Goal: Information Seeking & Learning: Compare options

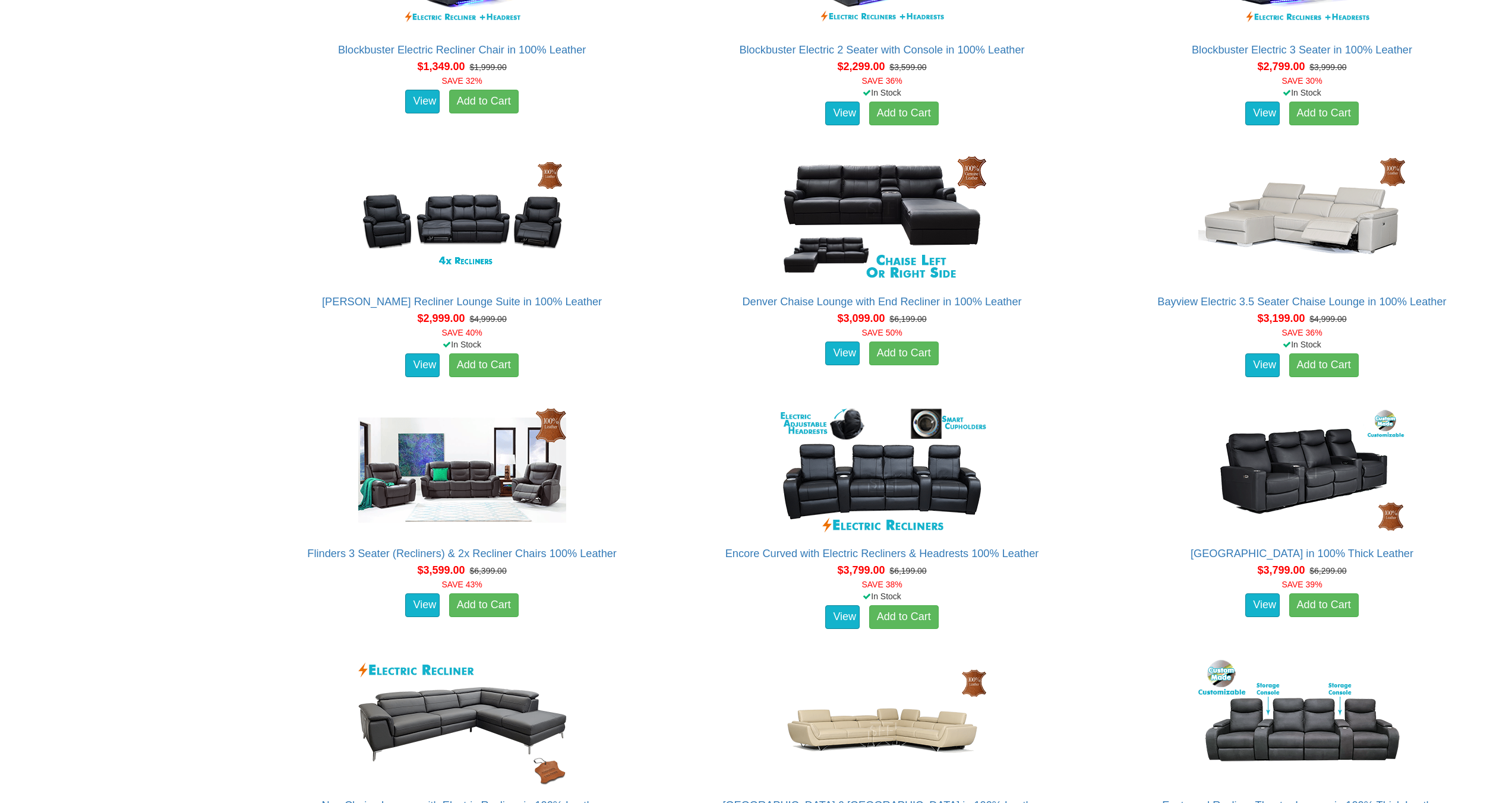
scroll to position [1204, 0]
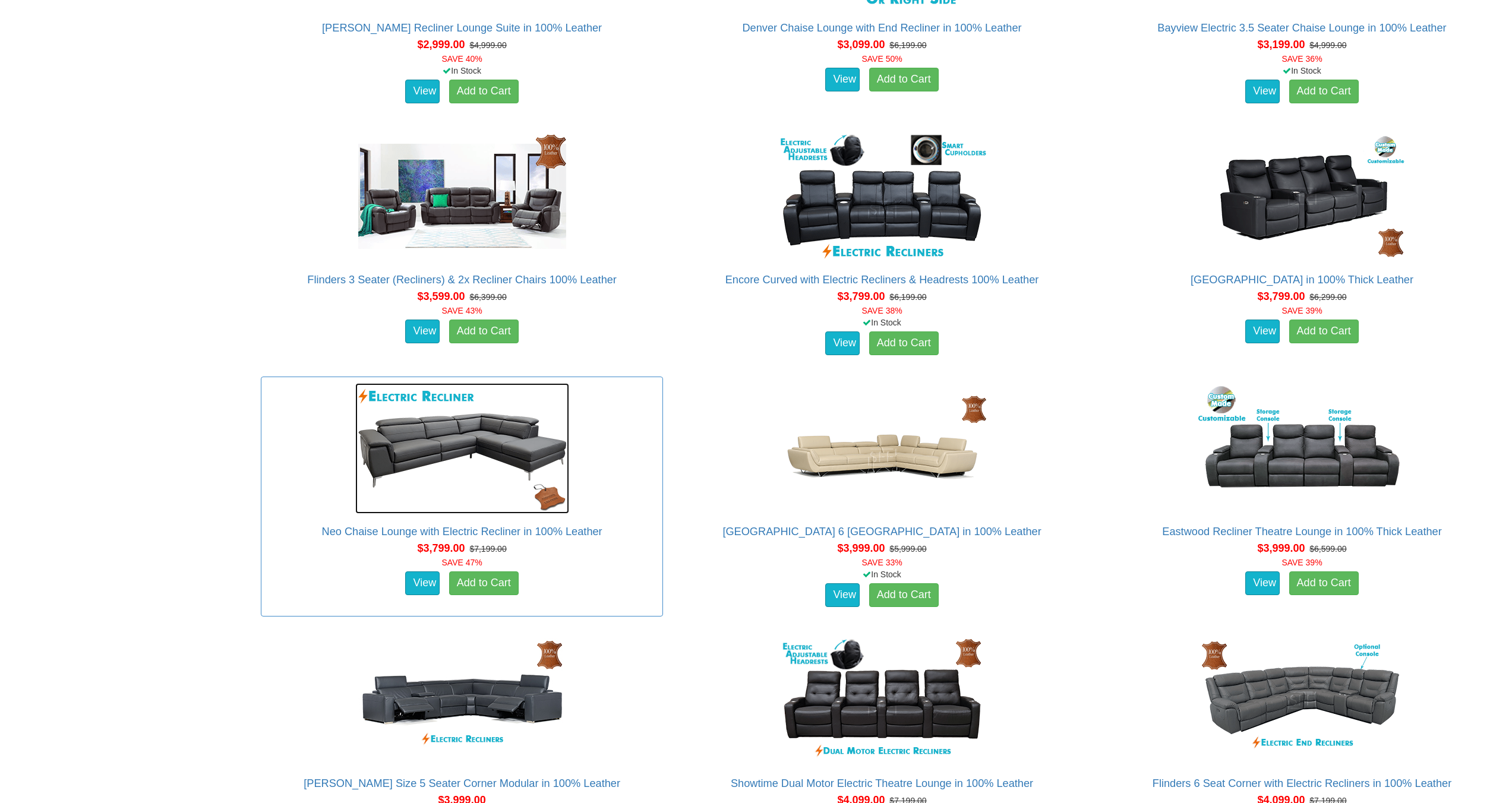
click at [507, 440] on img at bounding box center [462, 449] width 214 height 131
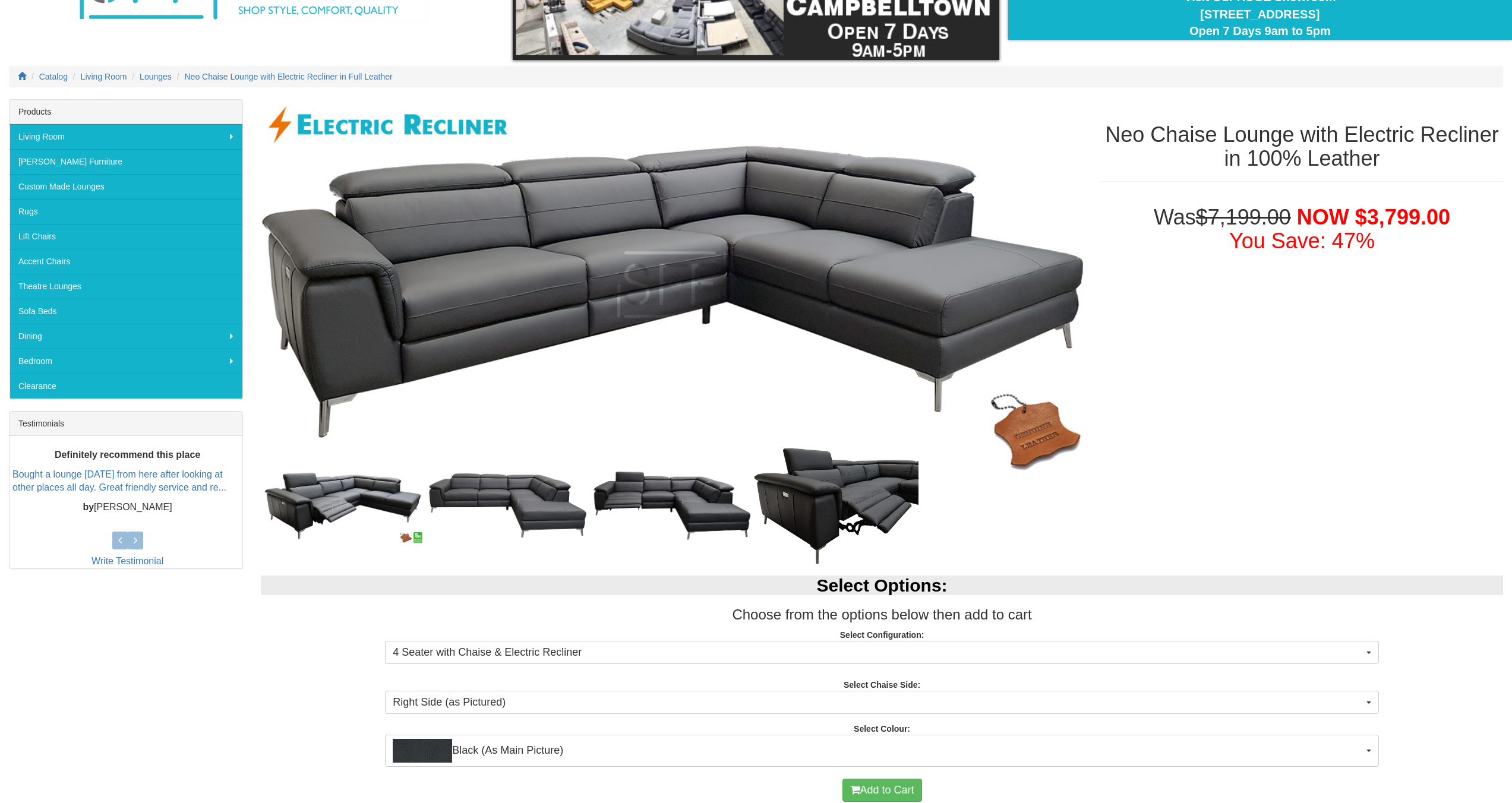
scroll to position [349, 0]
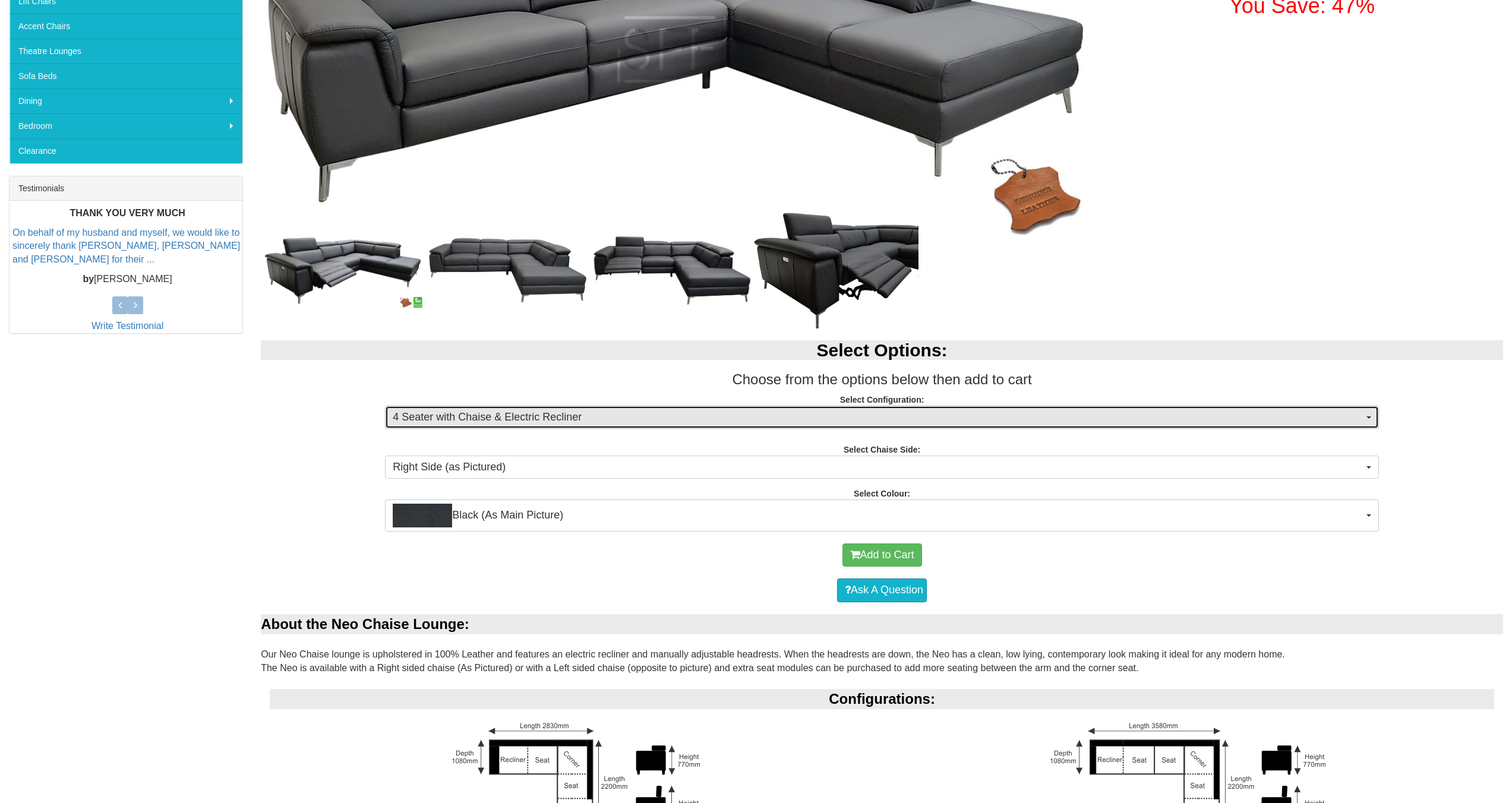
click at [1371, 422] on button "4 Seater with Chaise & Electric Recliner" at bounding box center [882, 417] width 994 height 24
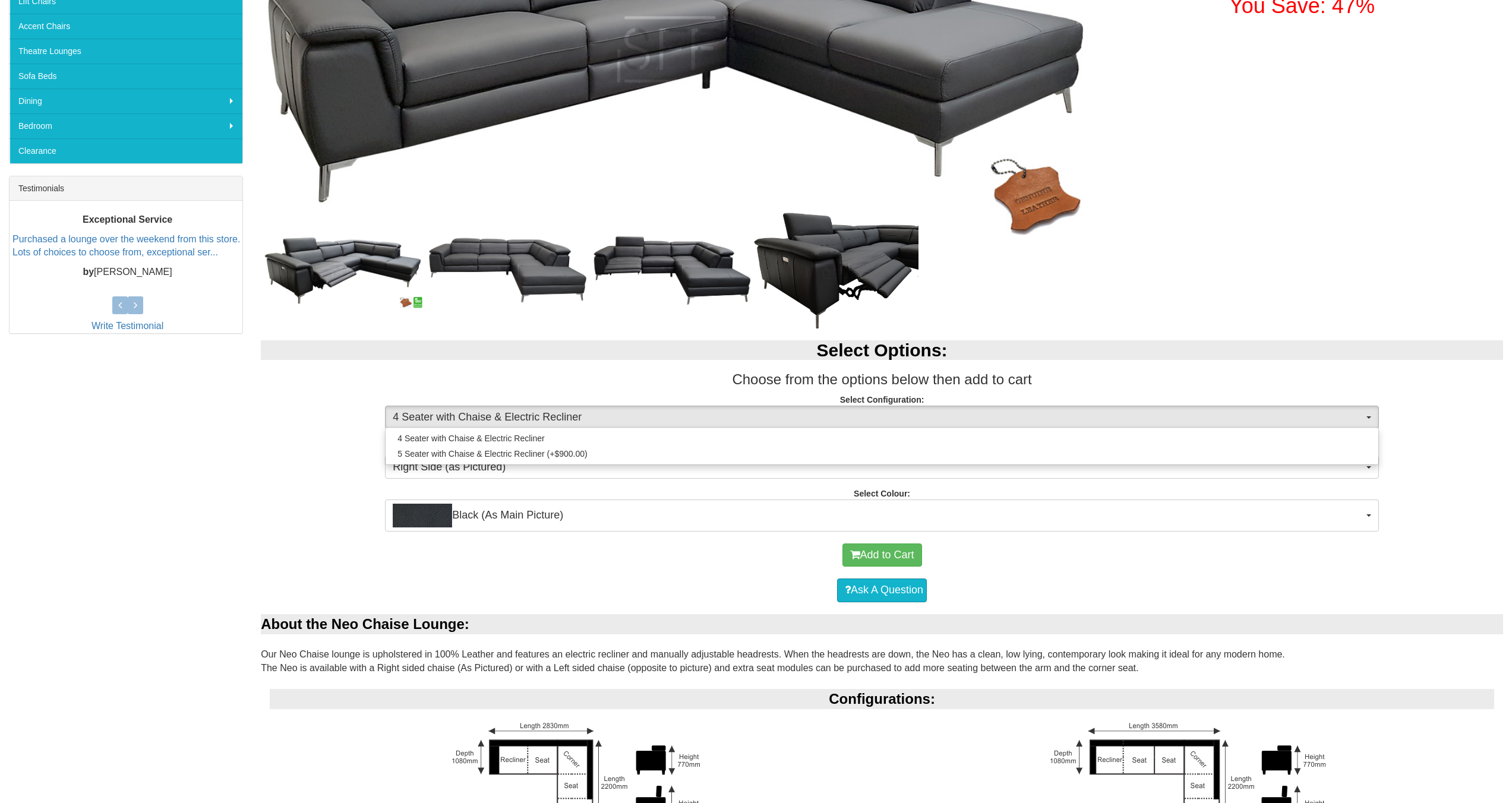
click at [1439, 407] on p "Select Configuration: 4 Seater with Chaise & Electric Recliner 4 Seater with Ch…" at bounding box center [882, 410] width 1242 height 32
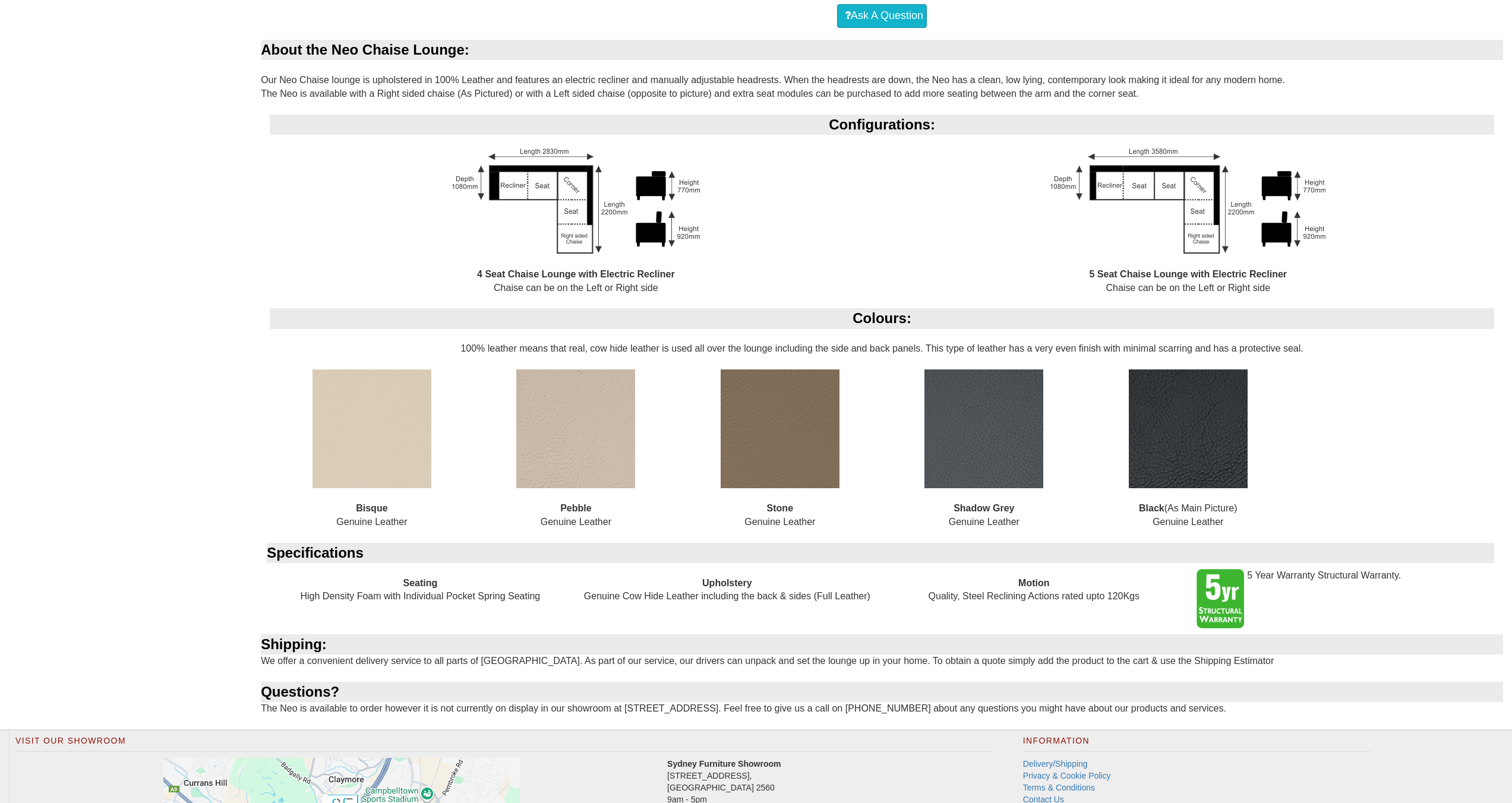
scroll to position [1032, 0]
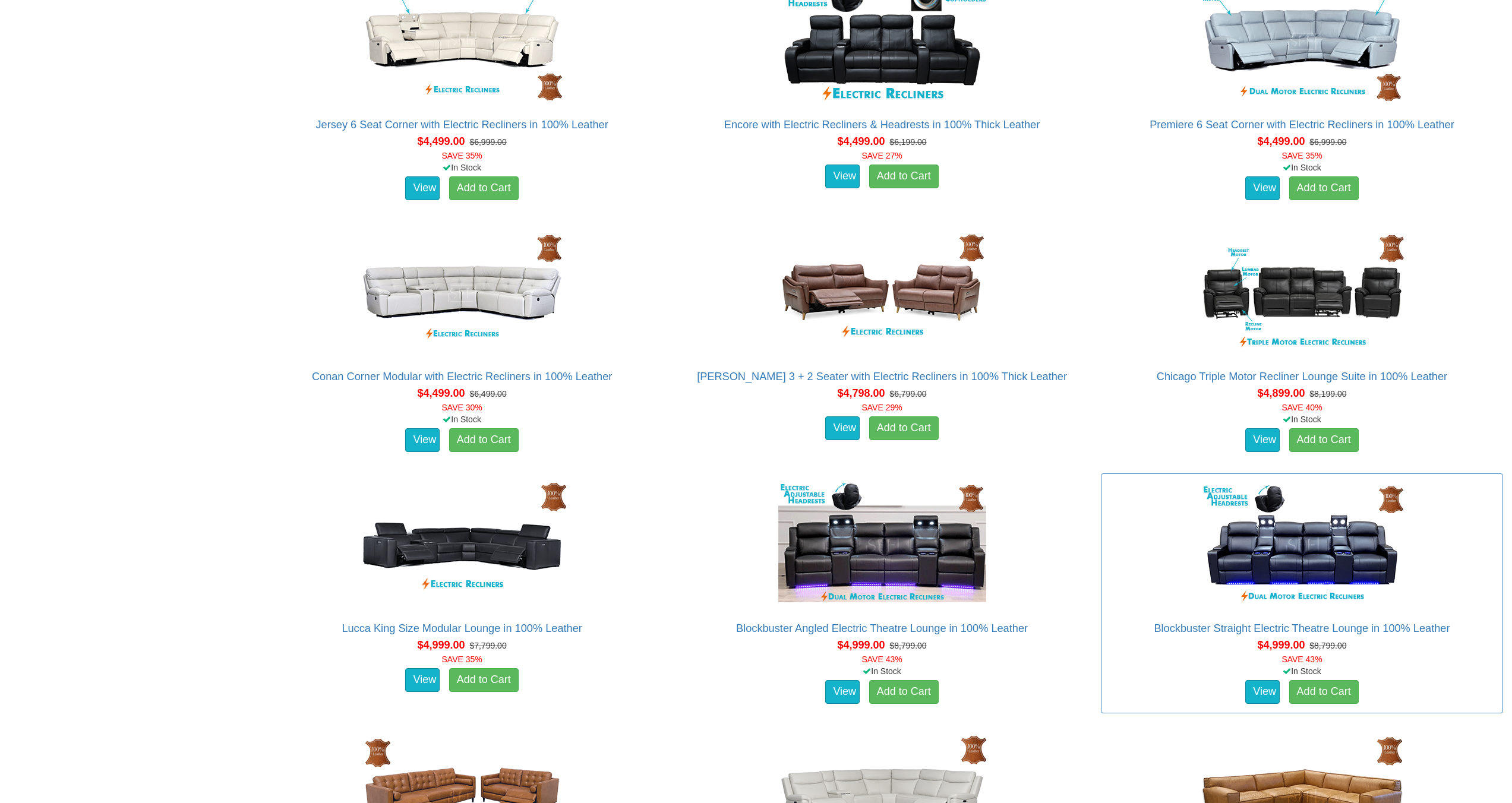
scroll to position [2657, 0]
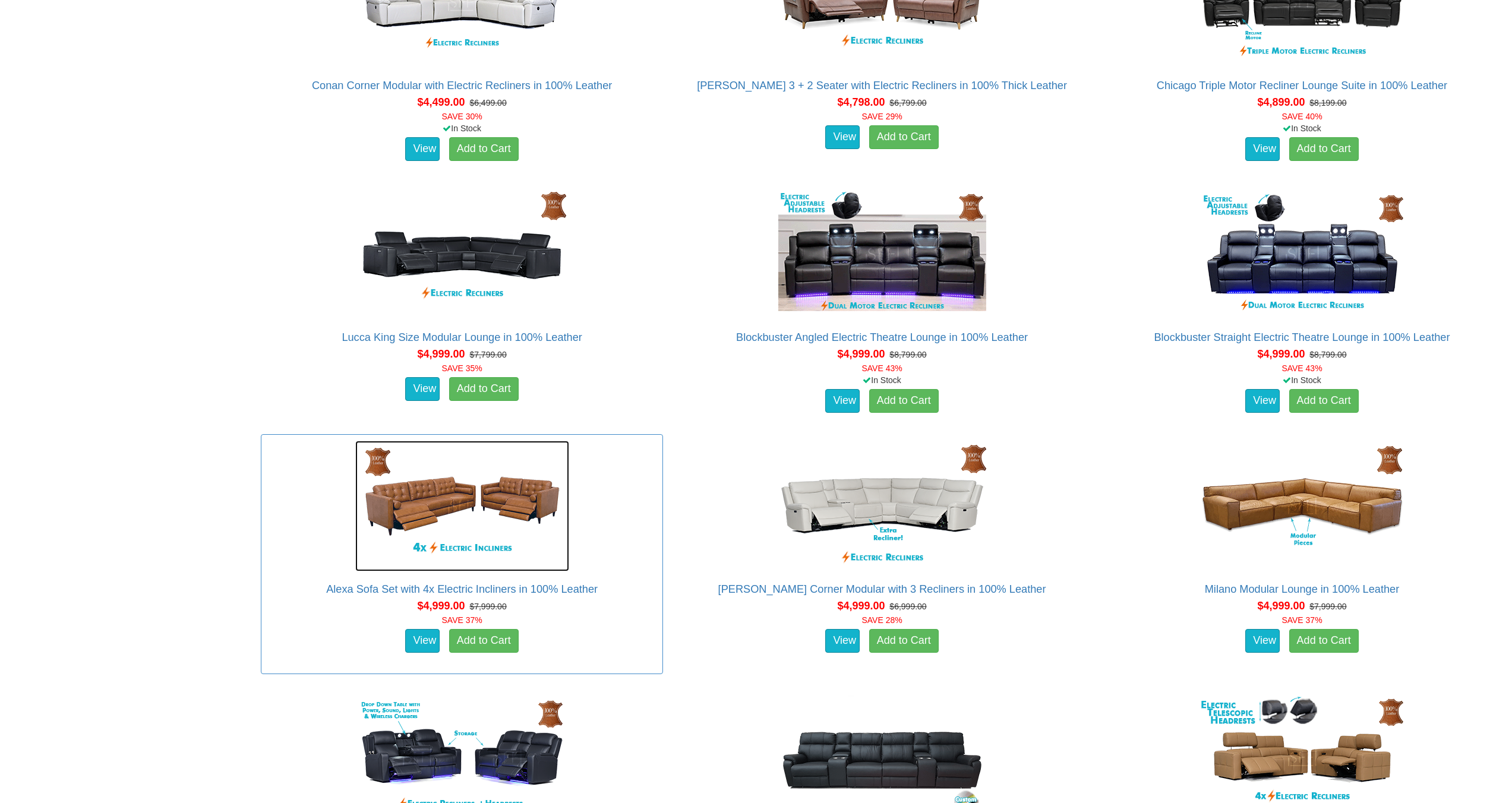
click at [433, 499] on img at bounding box center [462, 506] width 214 height 131
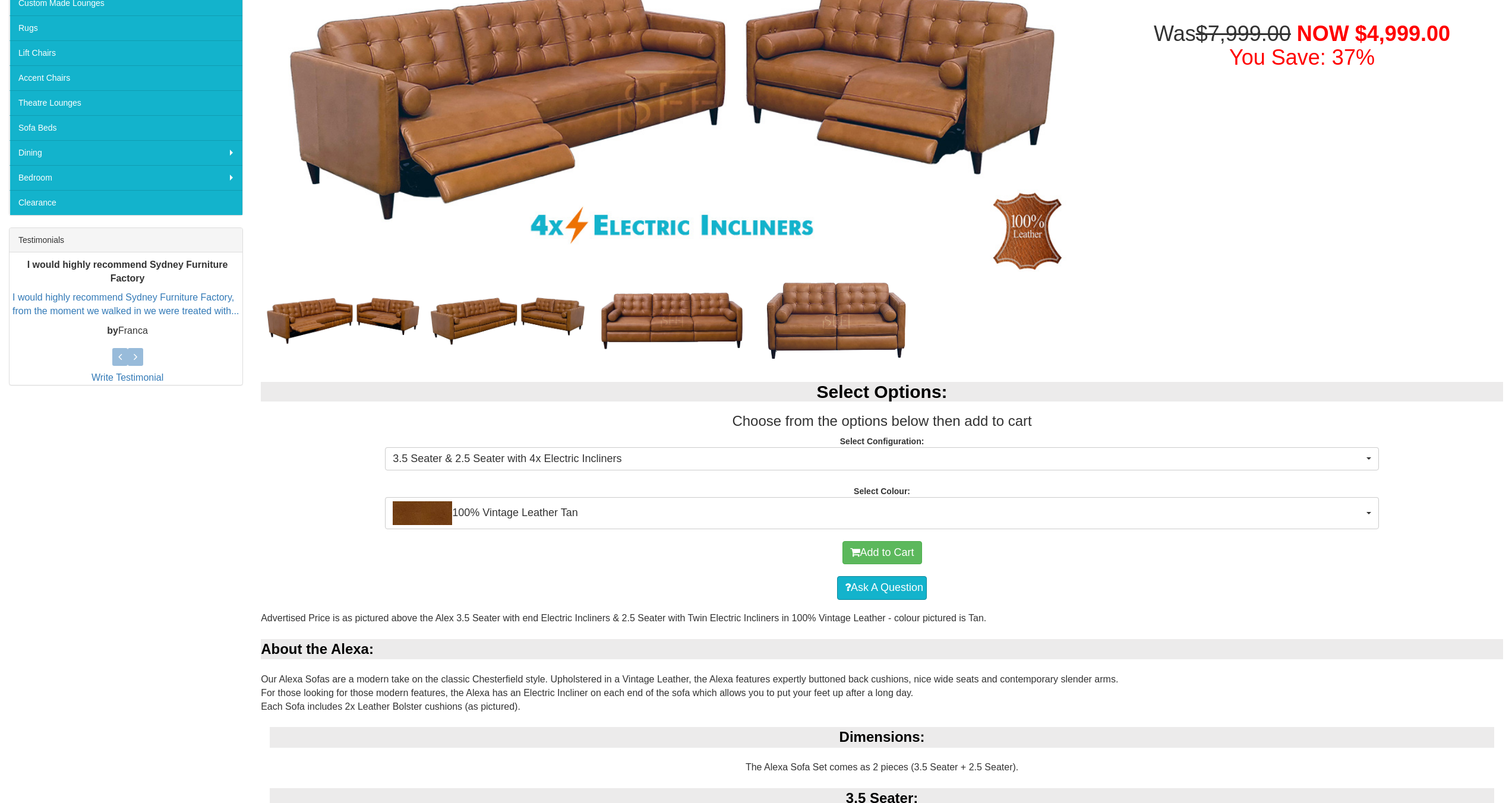
scroll to position [326, 0]
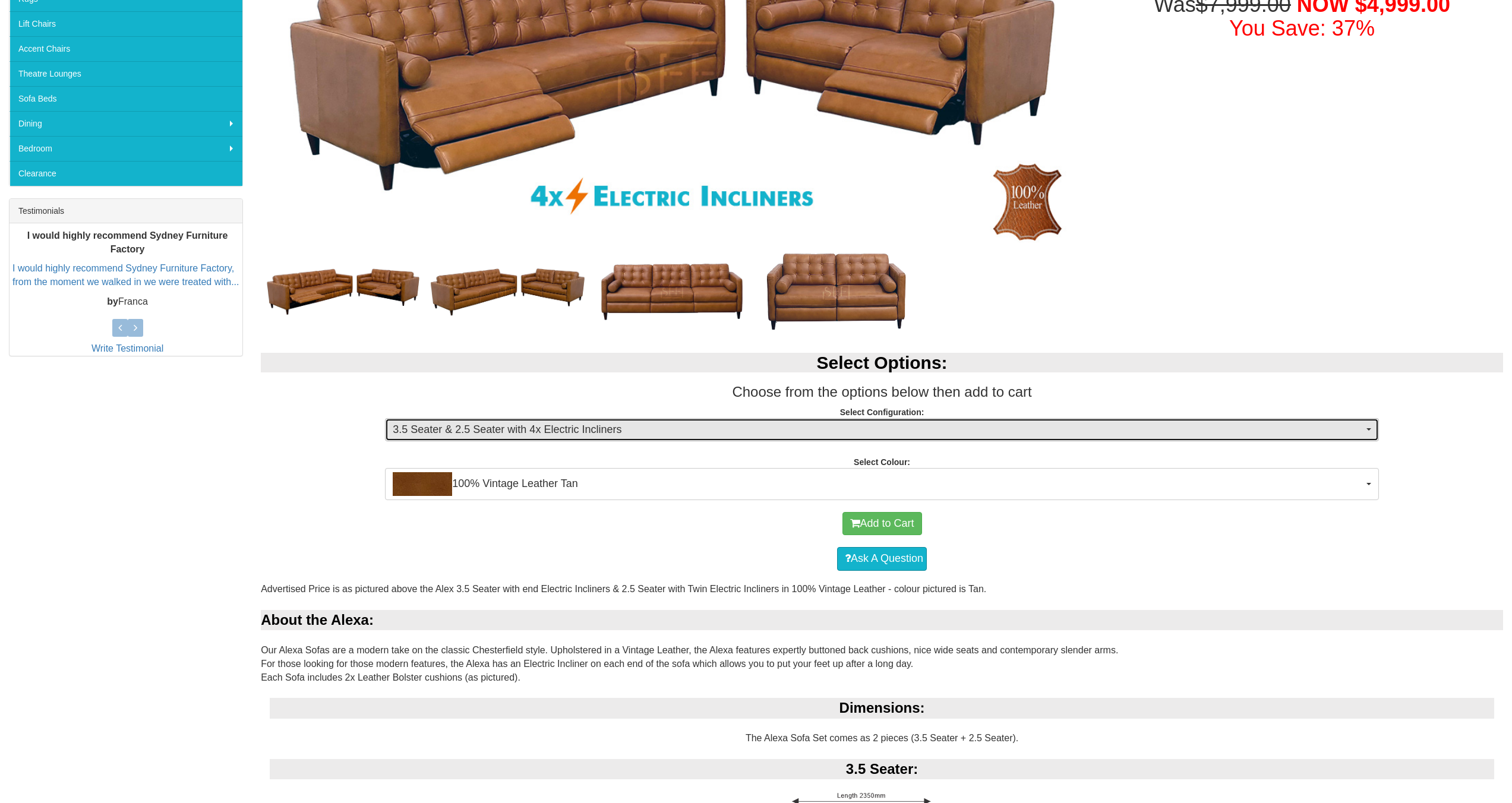
click at [550, 433] on span "3.5 Seater & 2.5 Seater with 4x Electric Incliners" at bounding box center [878, 430] width 971 height 15
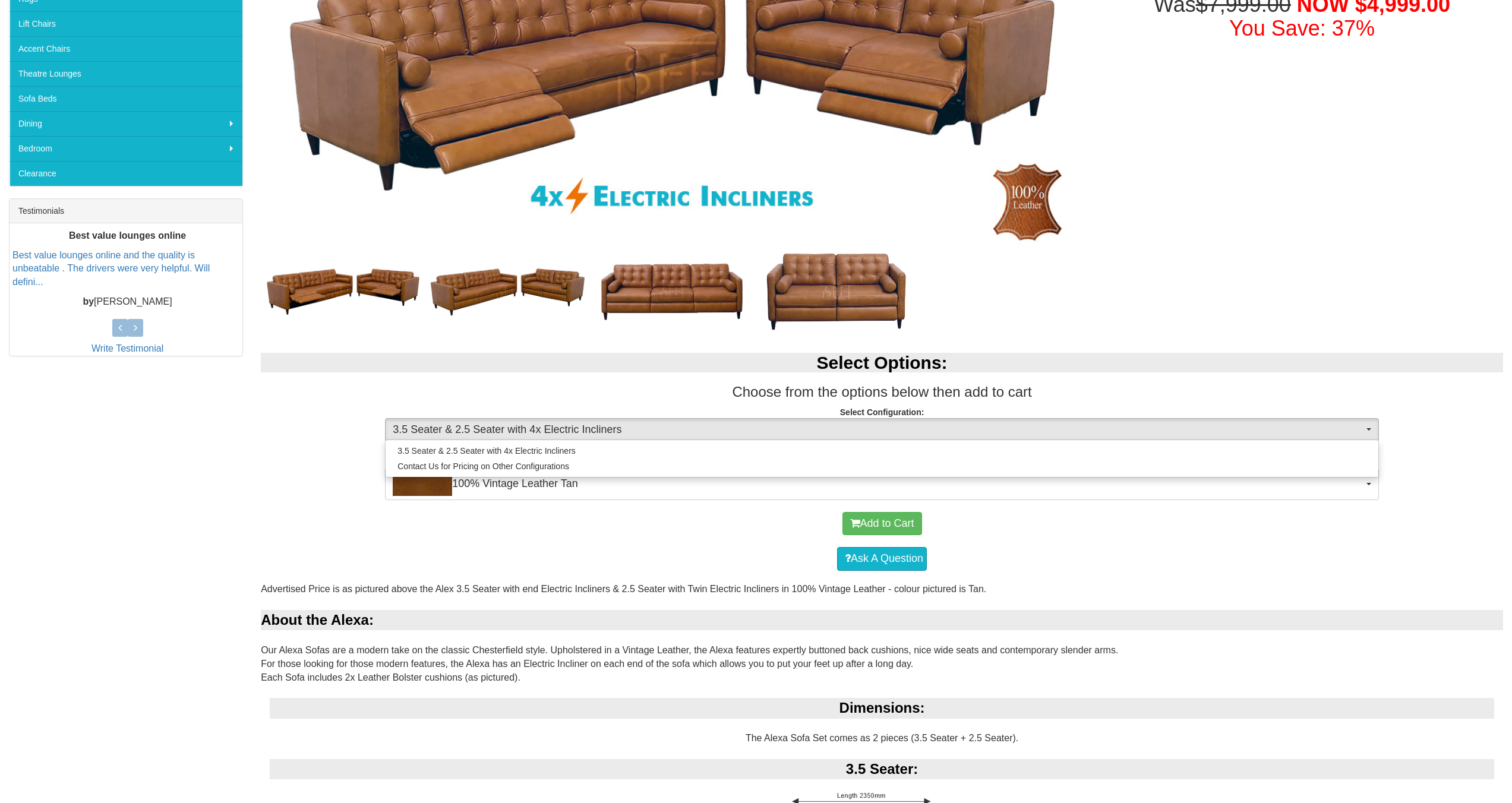
click at [1181, 316] on div "Alexa Sofa Set with 4x Electric Incliners in 100% Leather Was $7,999.00 NOW $4,…" at bounding box center [882, 761] width 1260 height 1749
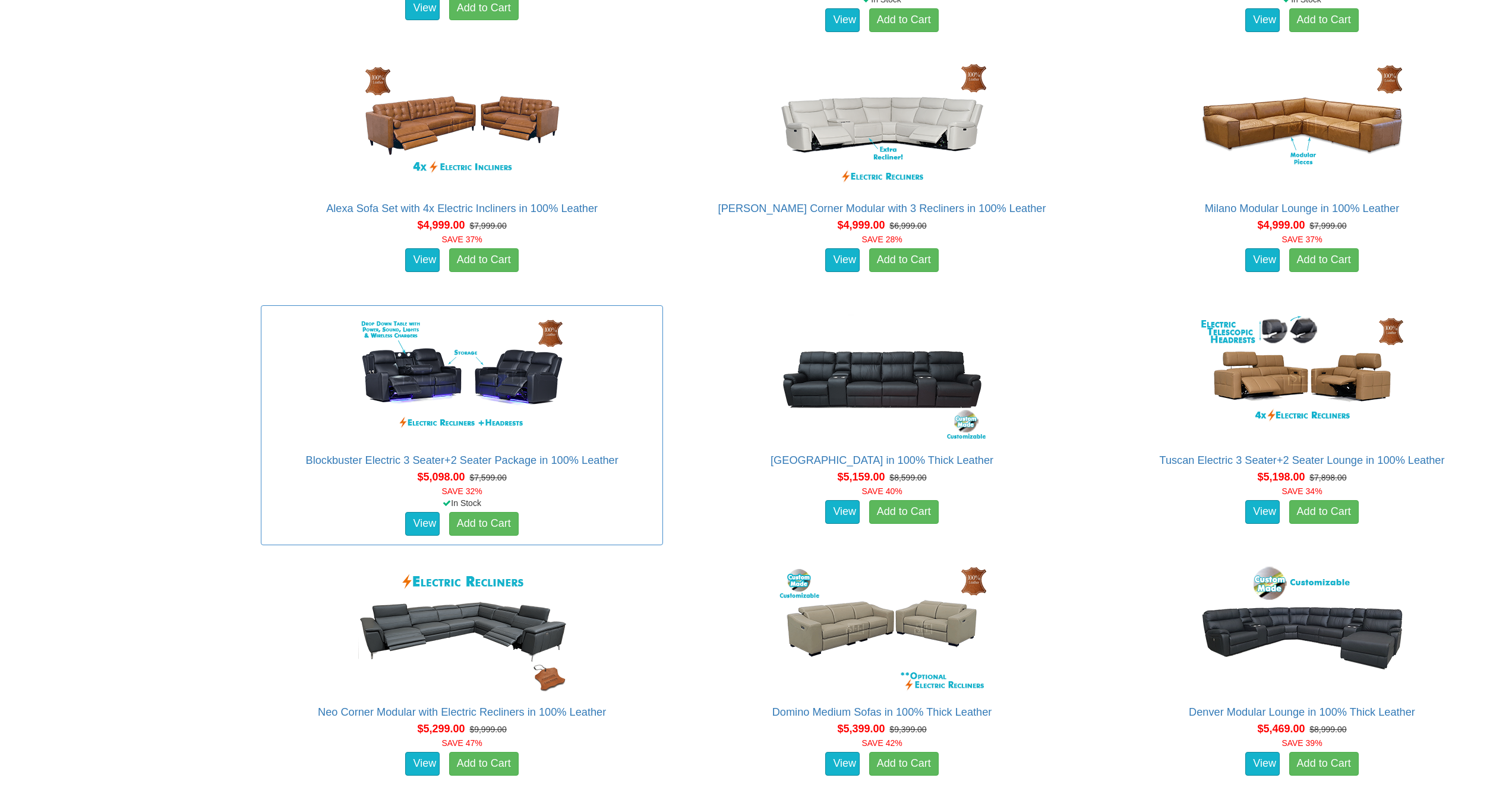
scroll to position [3037, 0]
click at [467, 632] on img at bounding box center [462, 630] width 214 height 131
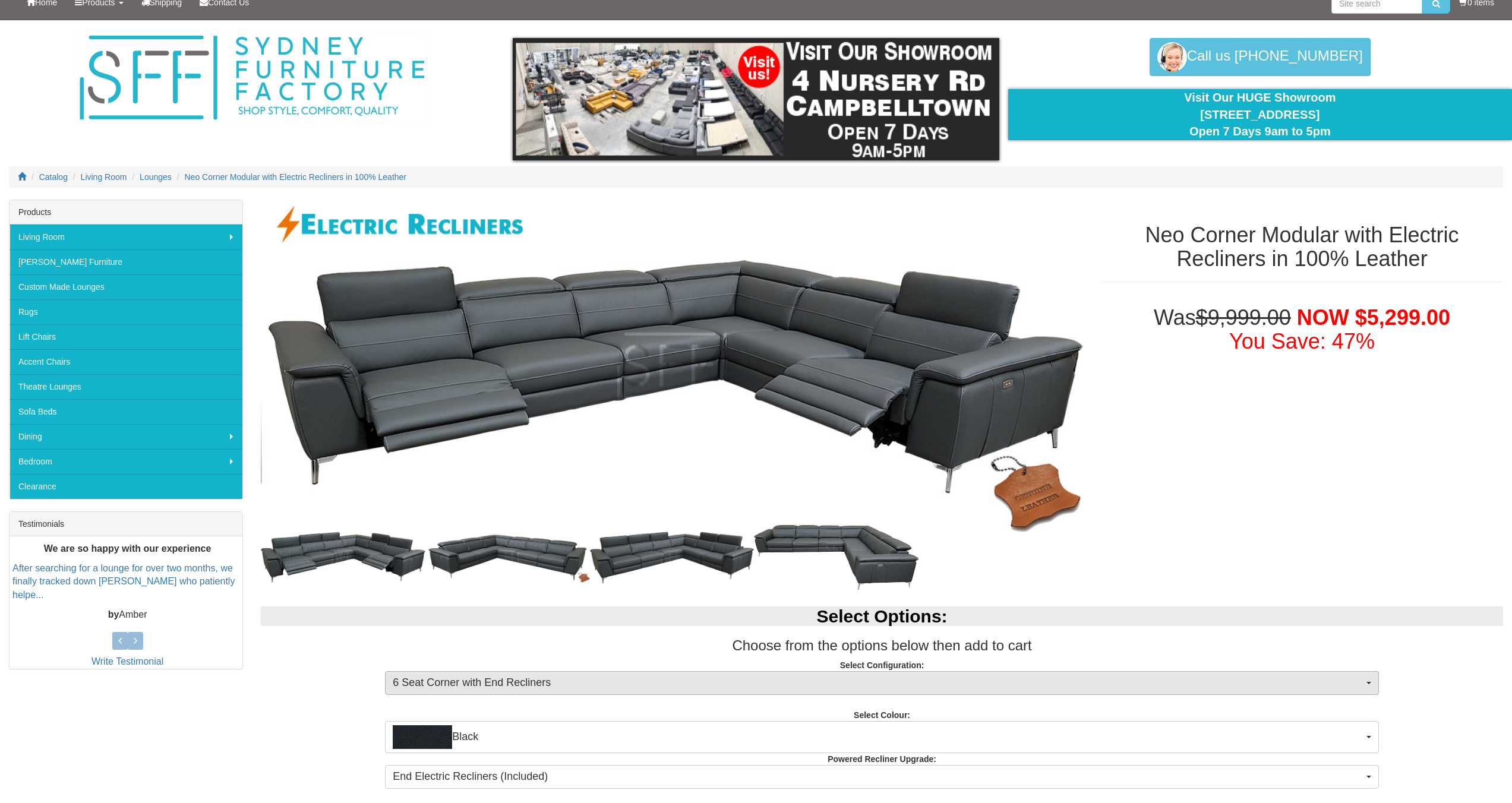
scroll to position [20, 0]
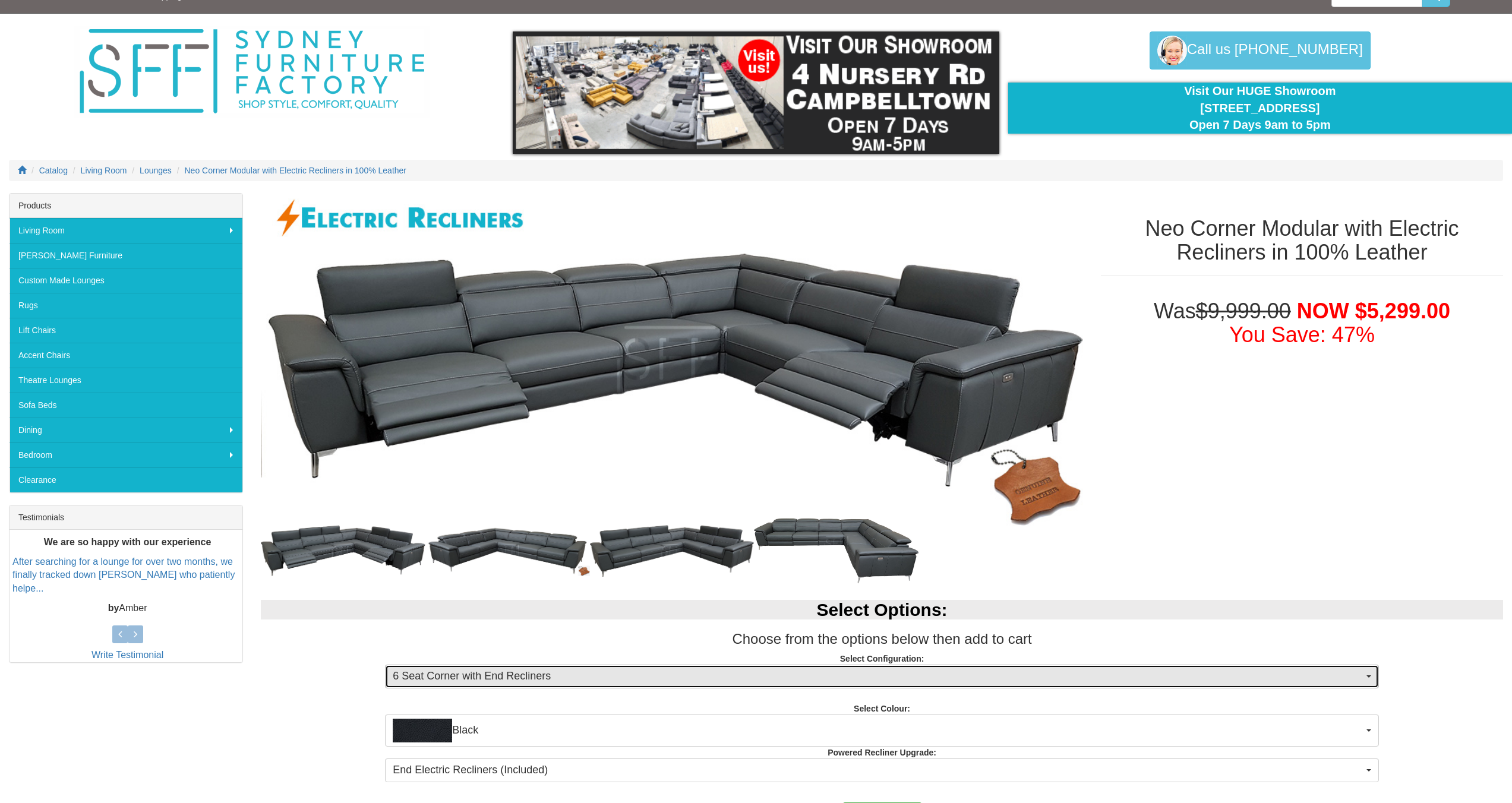
click at [614, 677] on span "6 Seat Corner with End Recliners" at bounding box center [878, 677] width 971 height 15
click at [612, 678] on span "6 Seat Corner with End Recliners" at bounding box center [878, 677] width 971 height 15
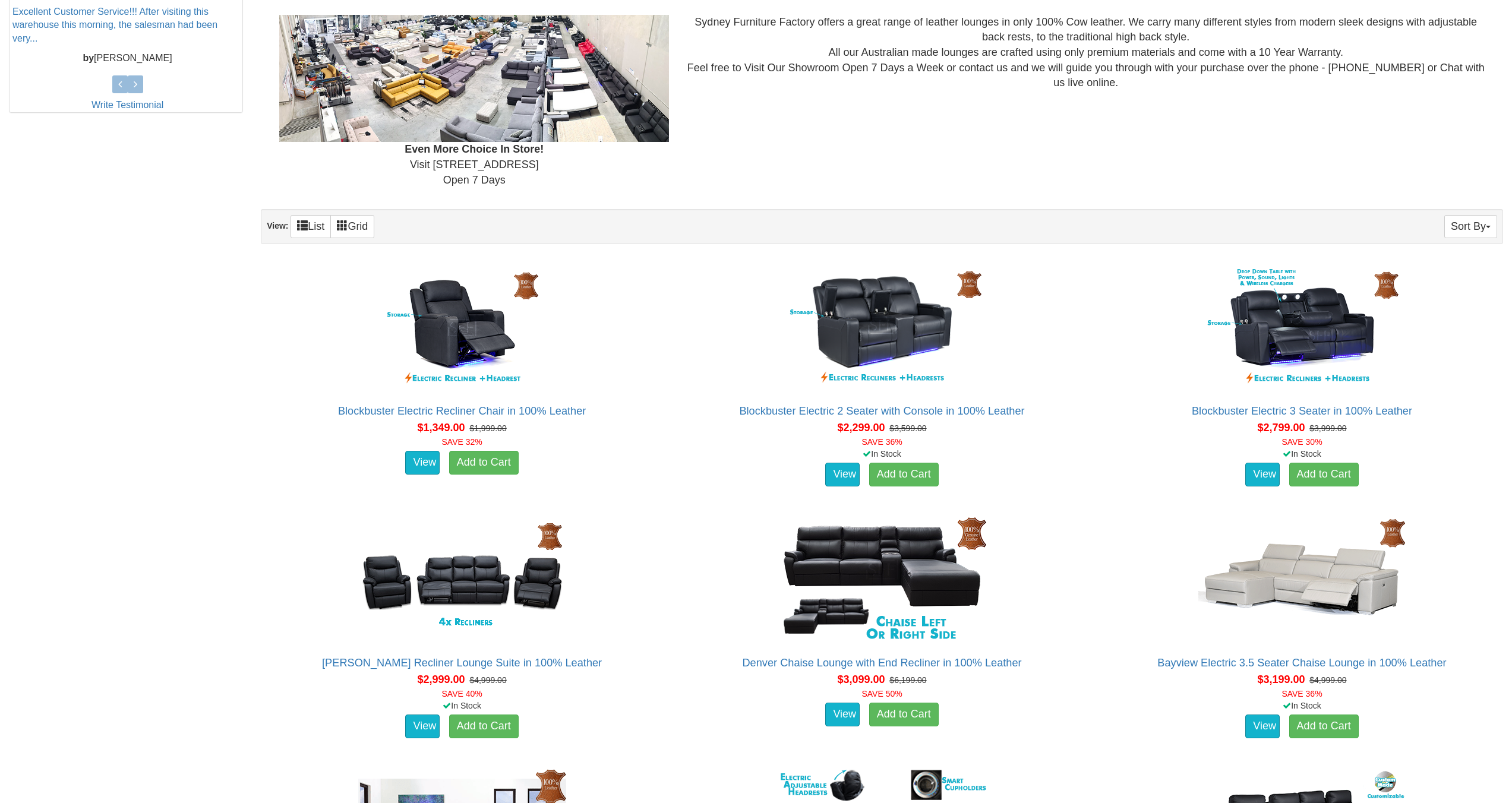
scroll to position [327, 0]
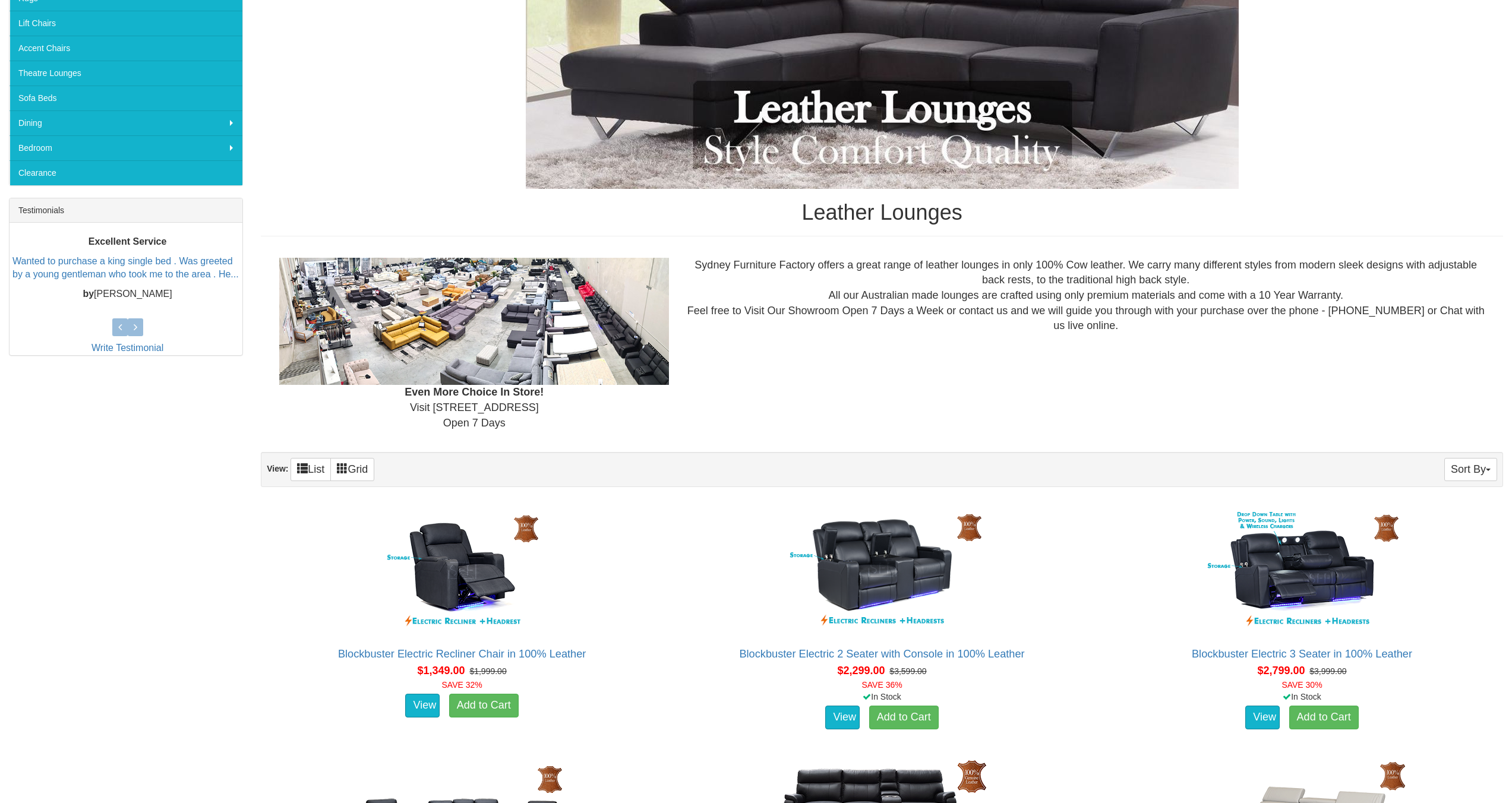
click at [440, 343] on img at bounding box center [474, 322] width 390 height 128
click at [424, 343] on img at bounding box center [474, 322] width 390 height 128
